Goal: Task Accomplishment & Management: Manage account settings

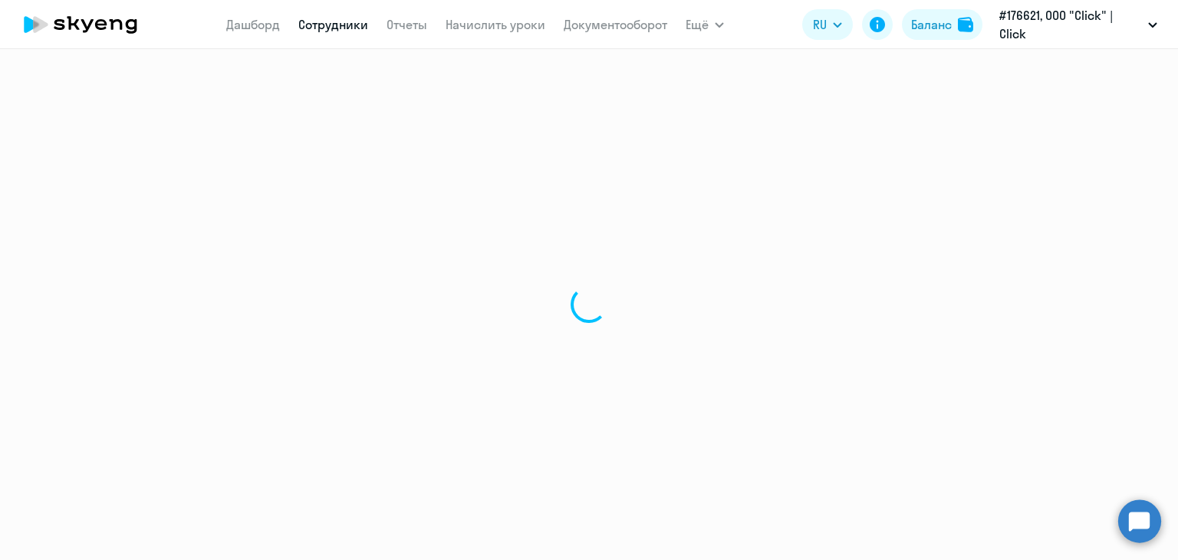
select select "30"
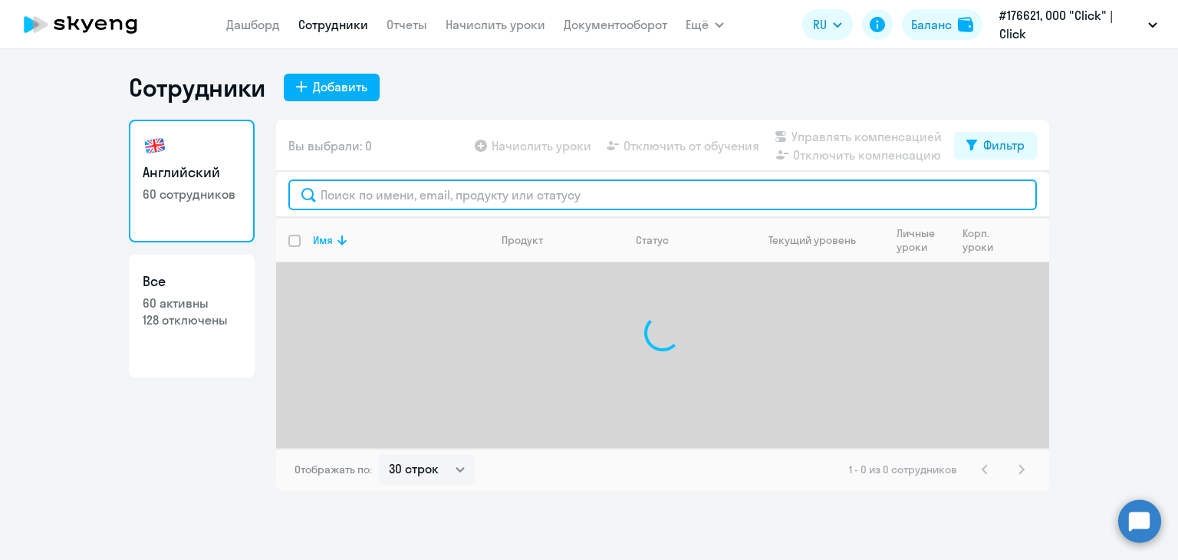
click at [341, 187] on input "text" at bounding box center [662, 194] width 748 height 31
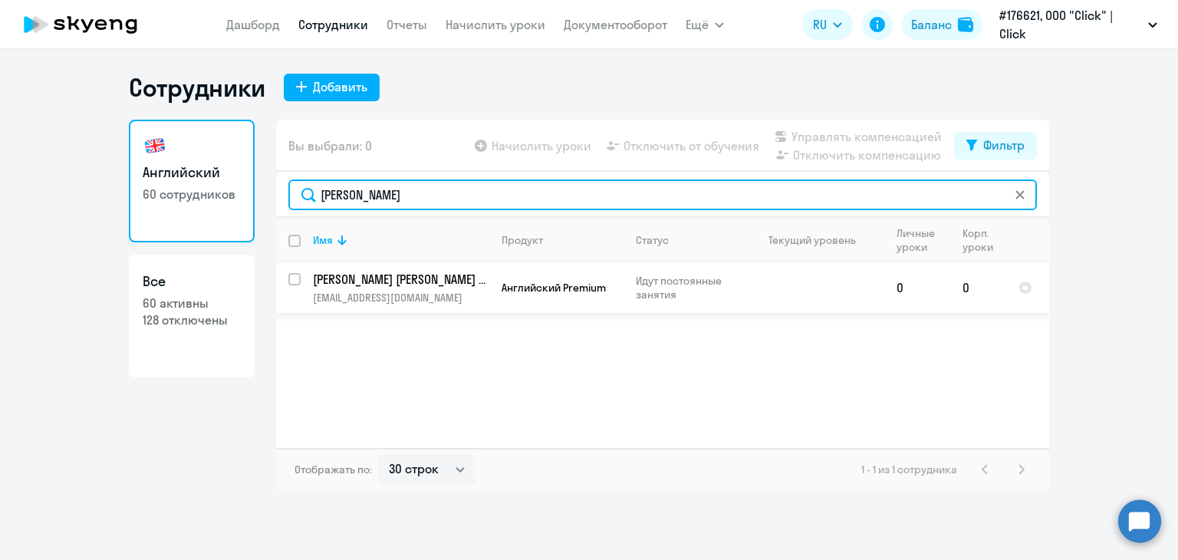
type input "[PERSON_NAME]"
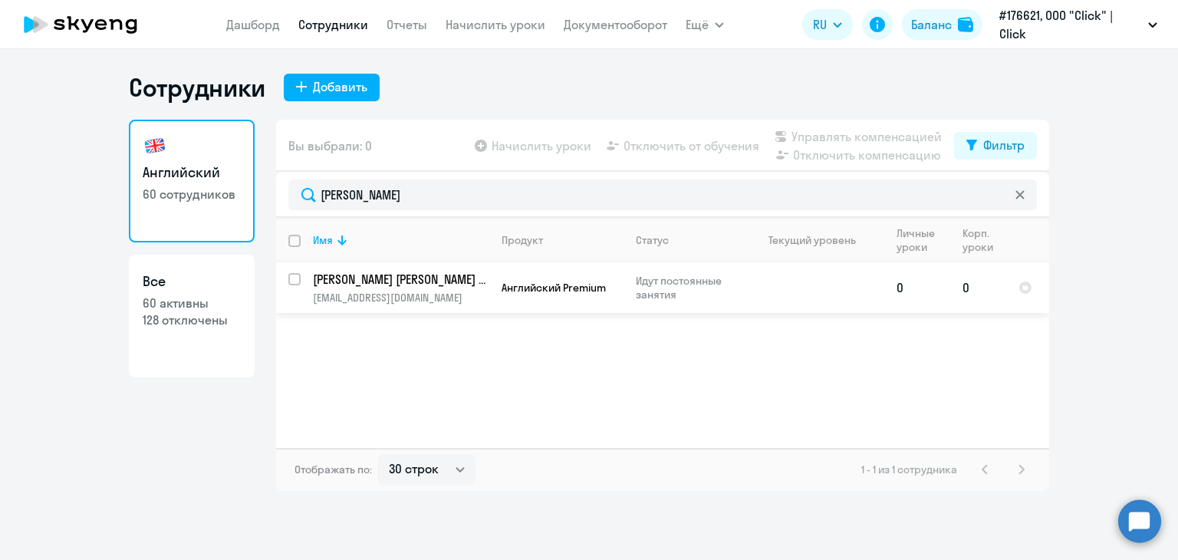
click at [604, 284] on span "Английский Premium" at bounding box center [553, 288] width 104 height 14
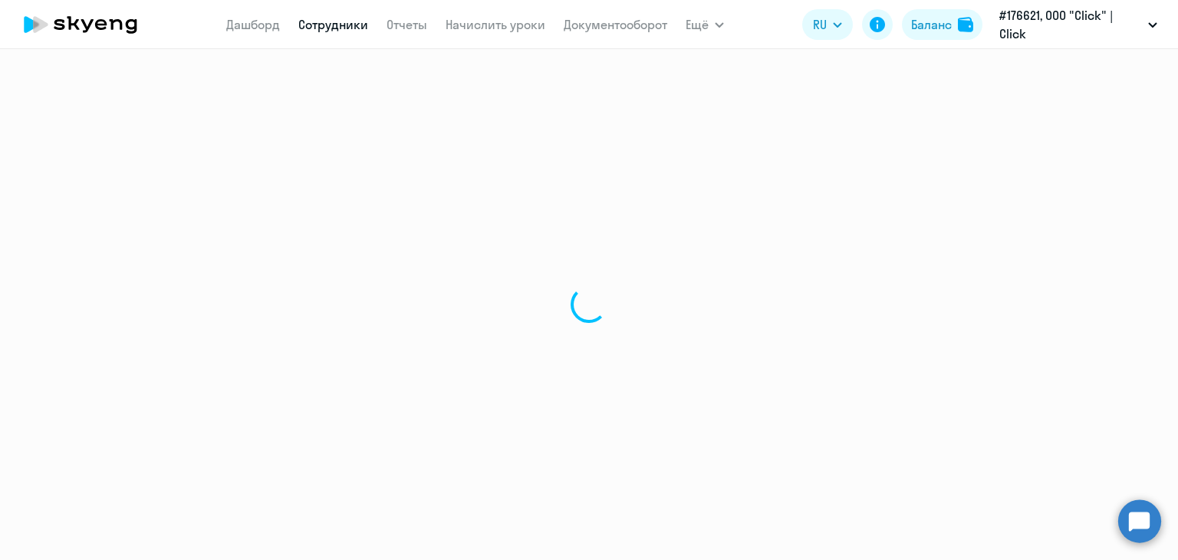
select select "english"
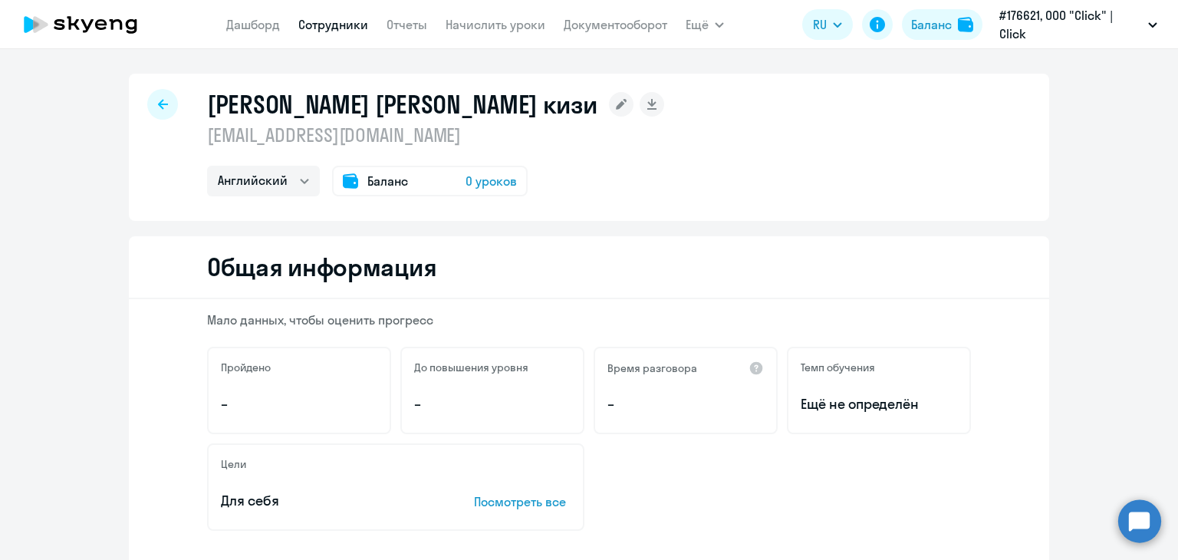
click at [468, 167] on div "Баланс 0 уроков" at bounding box center [429, 181] width 195 height 31
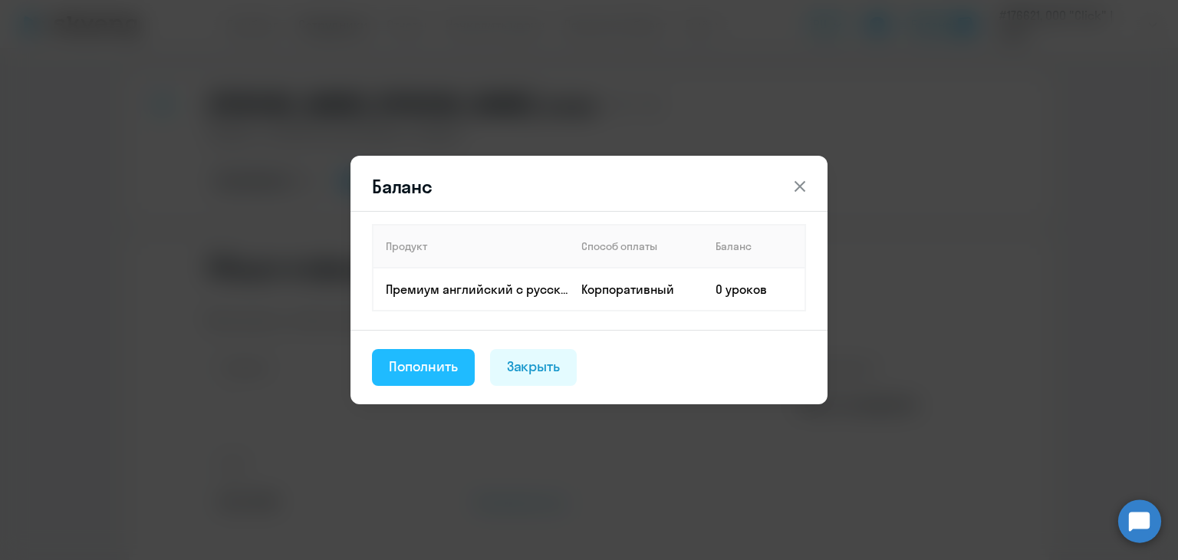
click at [408, 350] on button "Пополнить" at bounding box center [423, 367] width 103 height 37
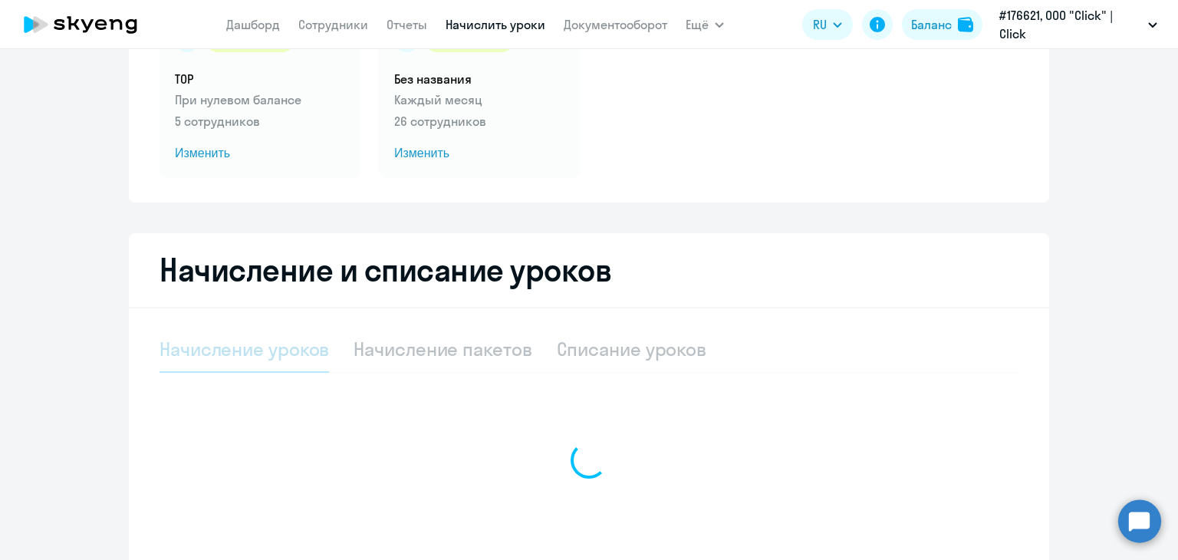
select select "10"
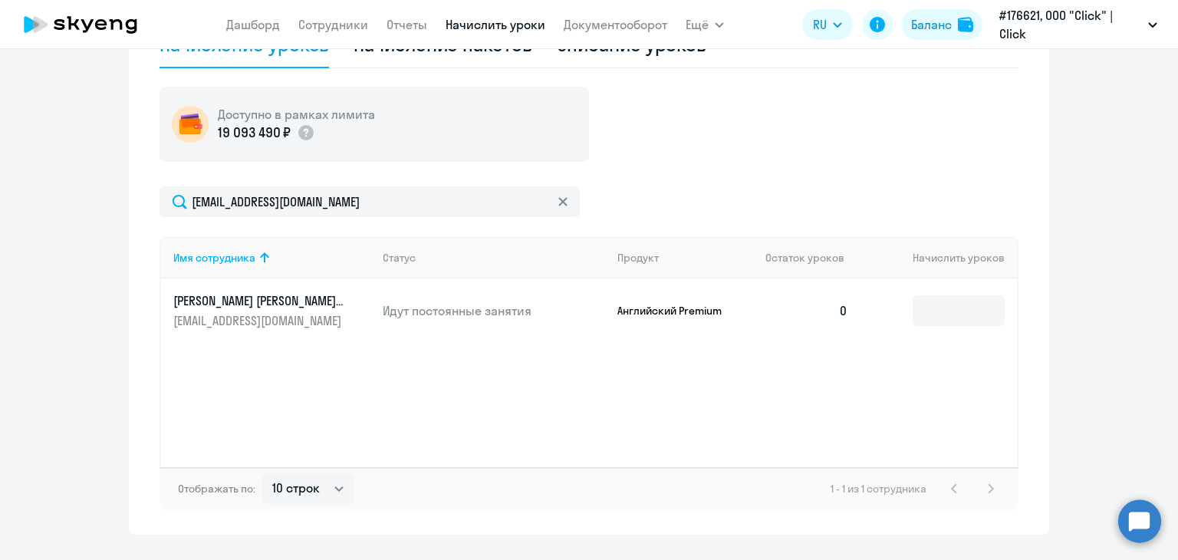
scroll to position [460, 0]
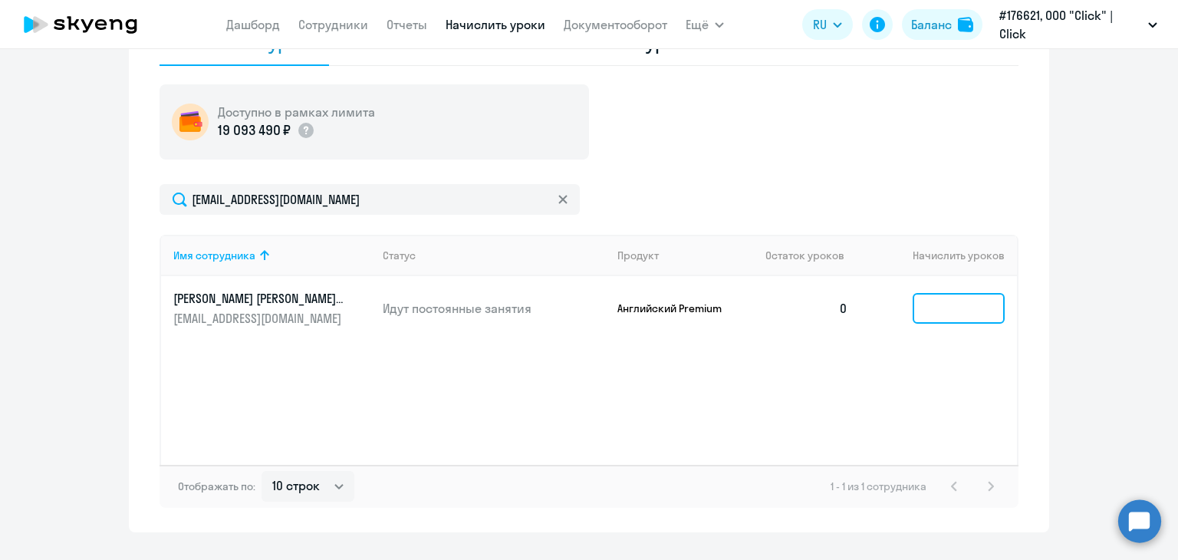
click at [936, 299] on input at bounding box center [958, 308] width 92 height 31
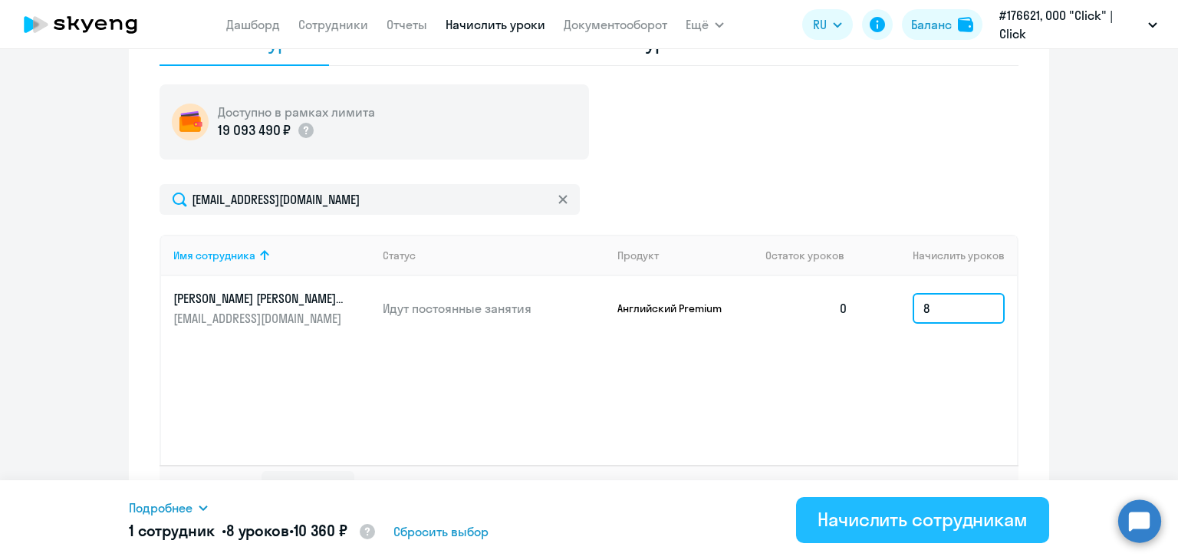
type input "8"
click at [880, 510] on div "Начислить сотрудникам" at bounding box center [922, 519] width 210 height 25
